Goal: Task Accomplishment & Management: Manage account settings

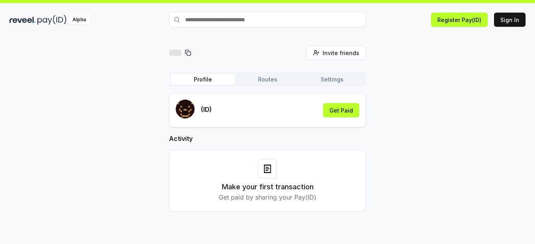
scroll to position [22, 0]
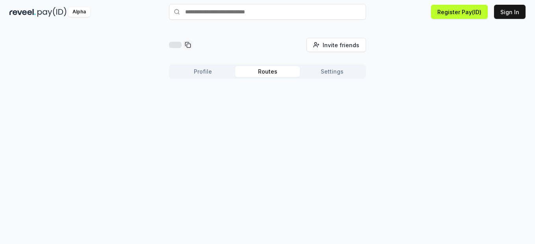
click at [255, 69] on button "Routes" at bounding box center [267, 71] width 65 height 11
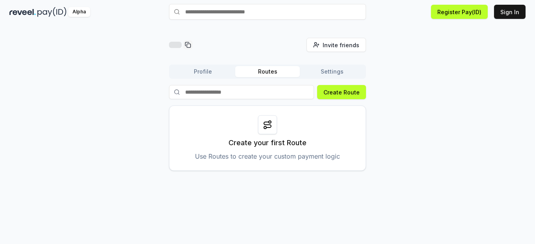
click at [200, 67] on button "Profile" at bounding box center [202, 71] width 65 height 11
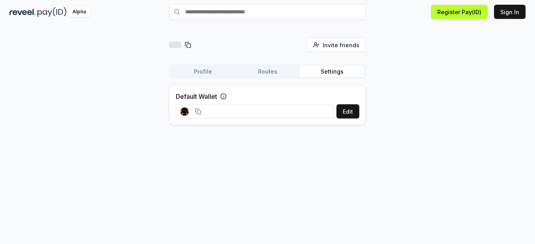
click at [342, 74] on button "Settings" at bounding box center [332, 71] width 65 height 11
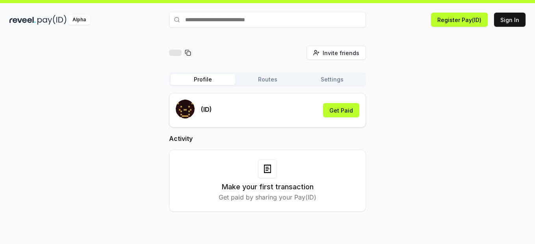
scroll to position [22, 0]
